Goal: Task Accomplishment & Management: Manage account settings

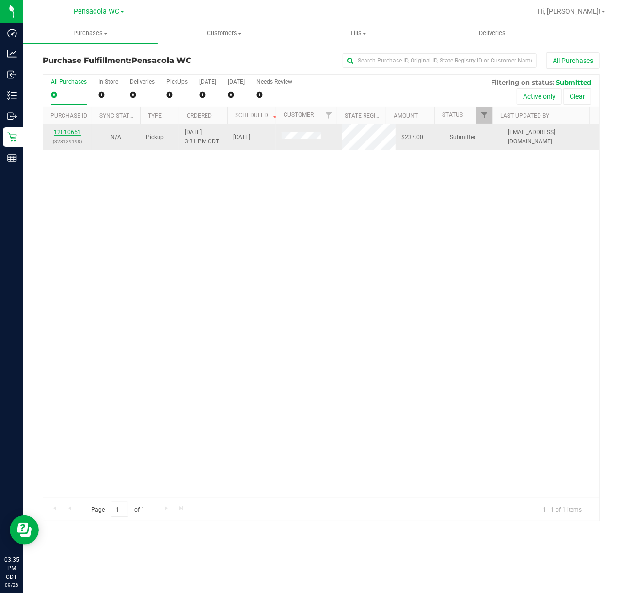
click at [70, 134] on link "12010651" at bounding box center [67, 132] width 27 height 7
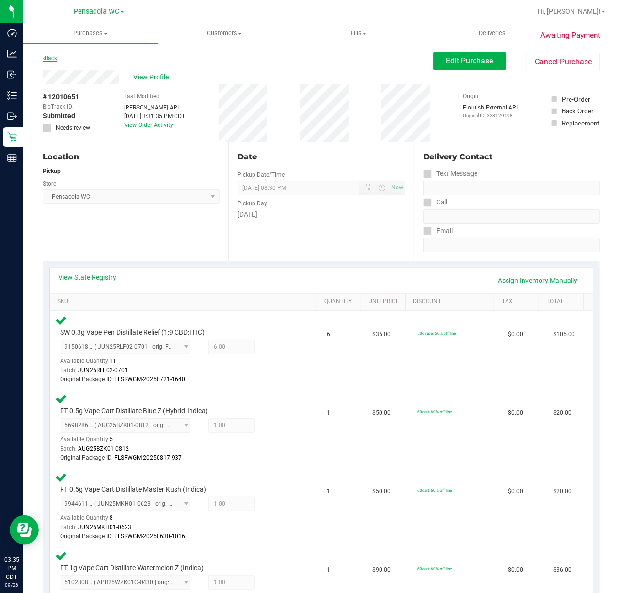
click at [53, 57] on link "Back" at bounding box center [50, 58] width 15 height 7
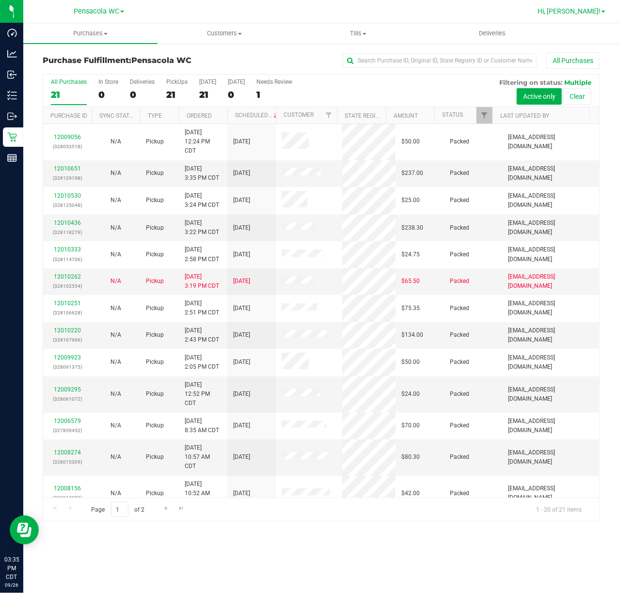
click at [593, 6] on link "Hi, [PERSON_NAME]!" at bounding box center [572, 11] width 76 height 10
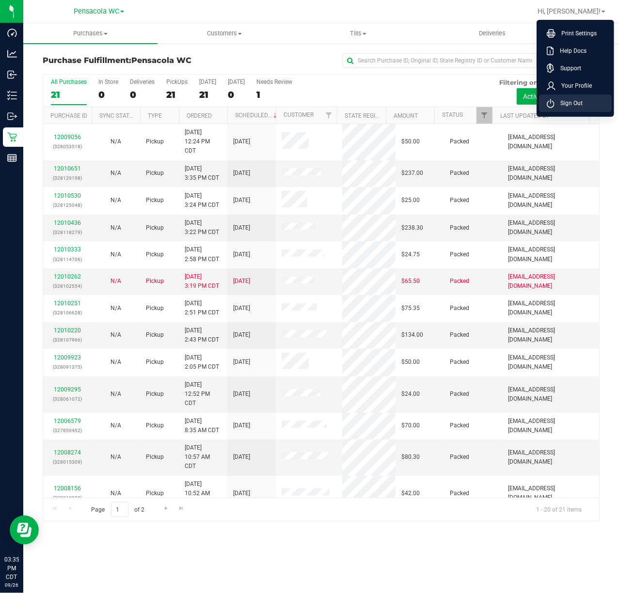
click at [584, 103] on li "Sign Out" at bounding box center [575, 103] width 73 height 17
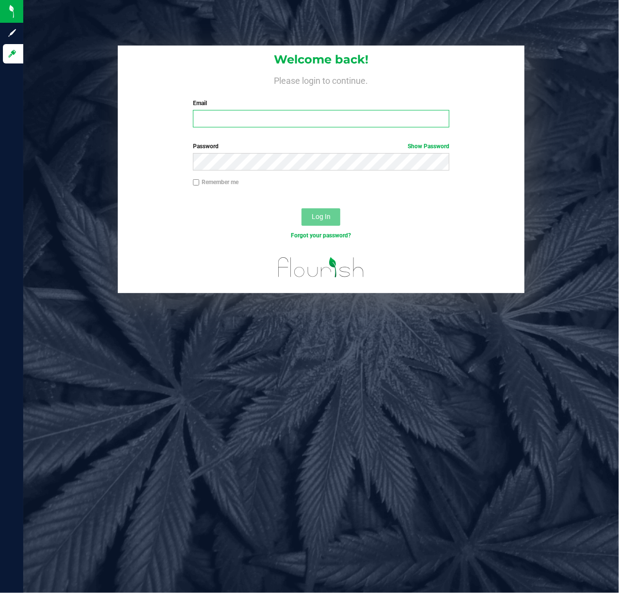
click at [319, 114] on input "Email" at bounding box center [321, 118] width 257 height 17
type input "[EMAIL_ADDRESS][DOMAIN_NAME]"
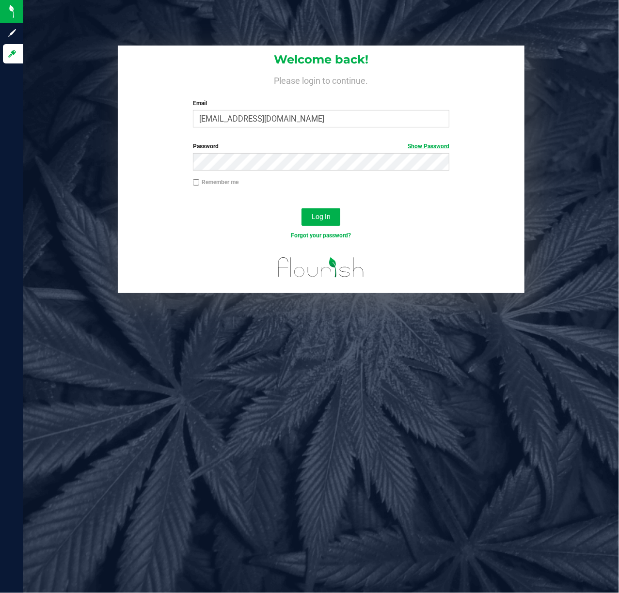
click at [436, 145] on link "Show Password" at bounding box center [429, 146] width 42 height 7
click at [301, 208] on button "Log In" at bounding box center [320, 216] width 39 height 17
